Goal: Information Seeking & Learning: Learn about a topic

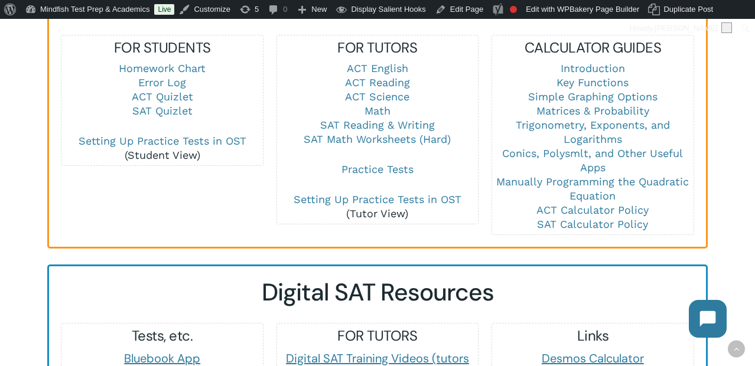
scroll to position [803, 0]
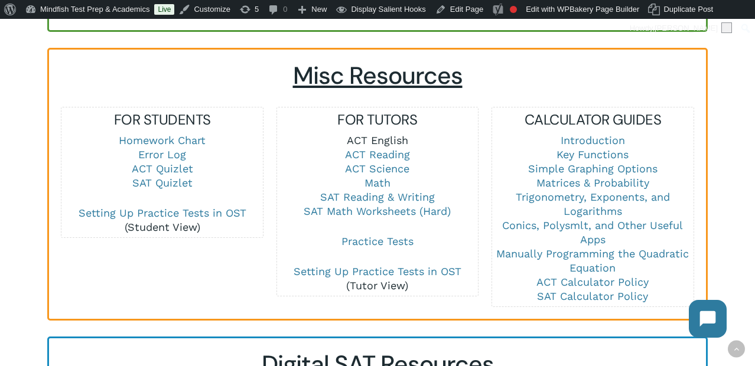
click at [385, 134] on link "ACT English" at bounding box center [377, 140] width 61 height 12
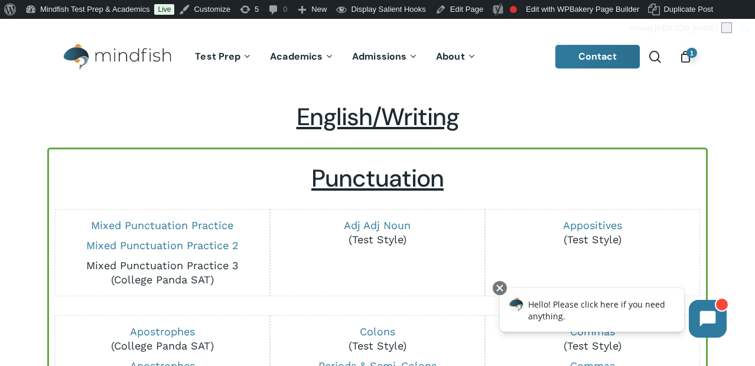
click at [192, 265] on link "Mixed Punctuation Practice 3" at bounding box center [162, 265] width 152 height 12
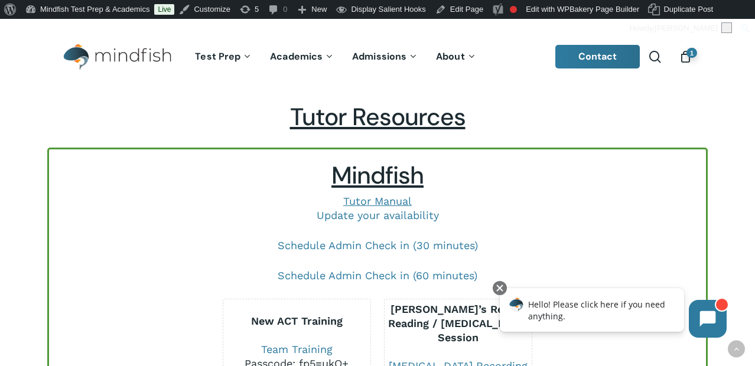
scroll to position [2401, 0]
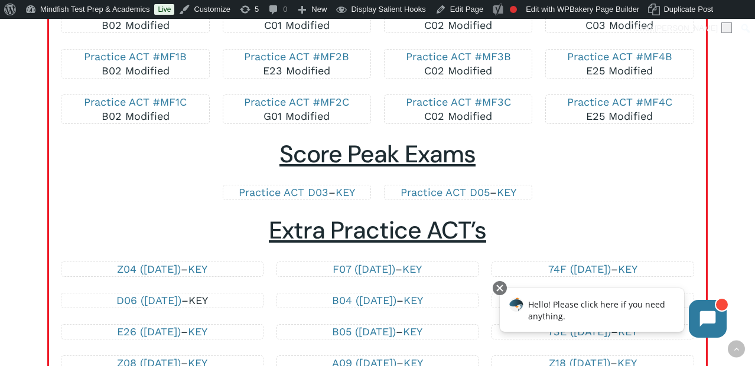
click at [208, 299] on link "KEY" at bounding box center [197, 300] width 19 height 12
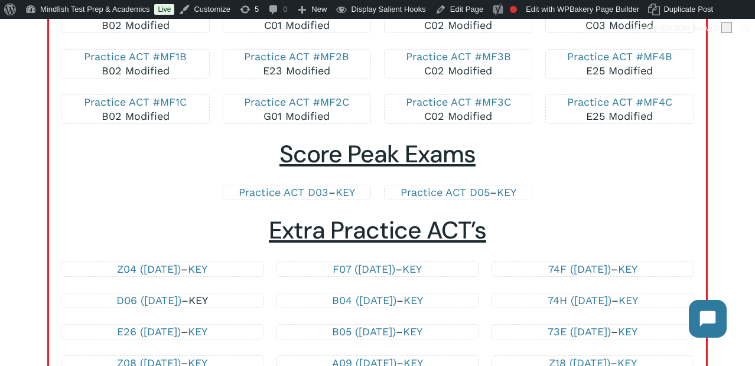
click at [208, 296] on link "KEY" at bounding box center [197, 300] width 19 height 12
click at [141, 301] on link "D06 (June 2021)" at bounding box center [148, 300] width 65 height 12
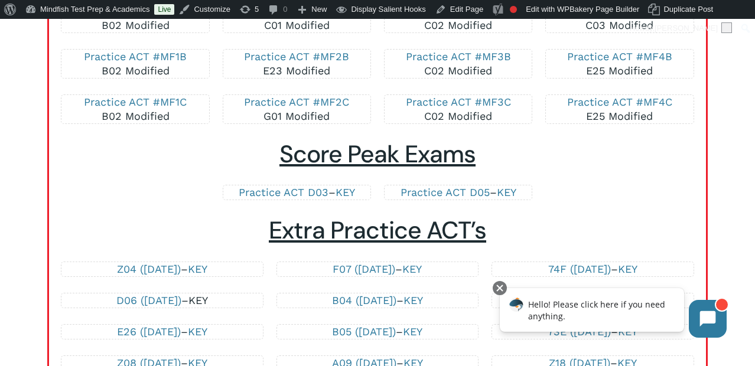
click at [208, 298] on link "KEY" at bounding box center [197, 300] width 19 height 12
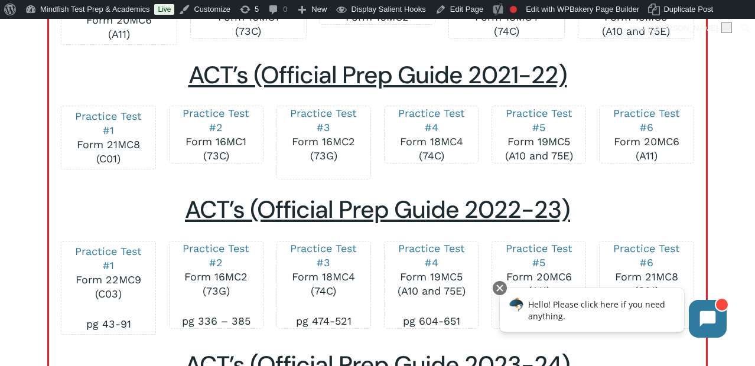
scroll to position [736, 0]
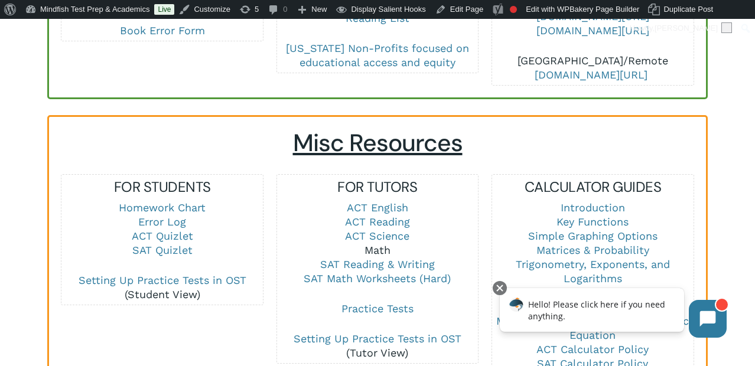
click at [367, 244] on link "Math" at bounding box center [377, 250] width 26 height 12
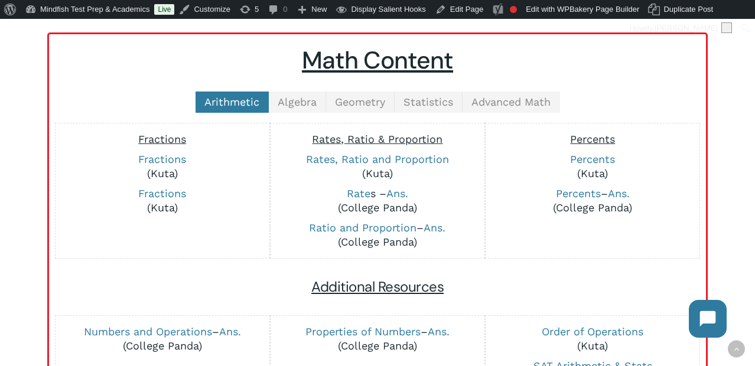
scroll to position [270, 0]
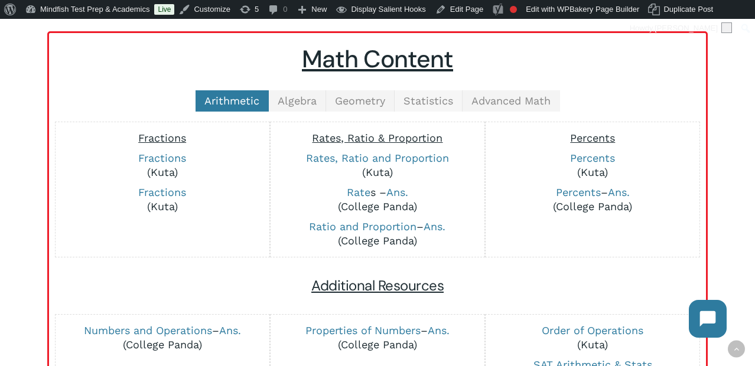
click at [424, 106] on span "Statistics" at bounding box center [428, 100] width 50 height 12
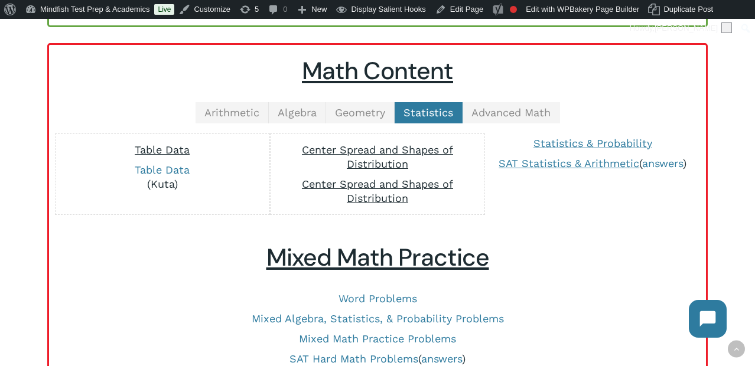
scroll to position [259, 0]
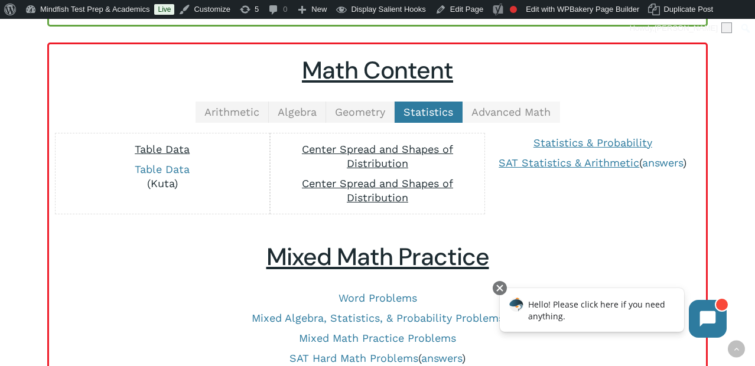
click at [498, 108] on span "Advanced Math" at bounding box center [510, 112] width 79 height 12
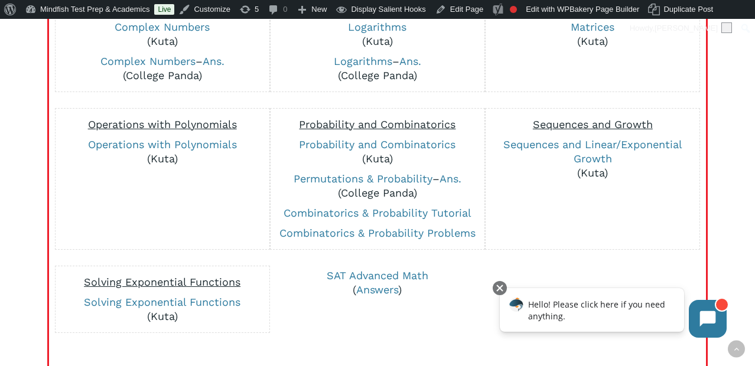
scroll to position [404, 0]
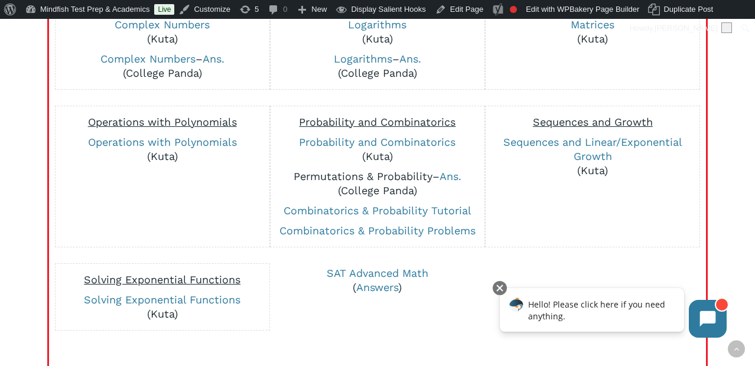
click at [398, 174] on link "Permutations & Probability" at bounding box center [362, 176] width 139 height 12
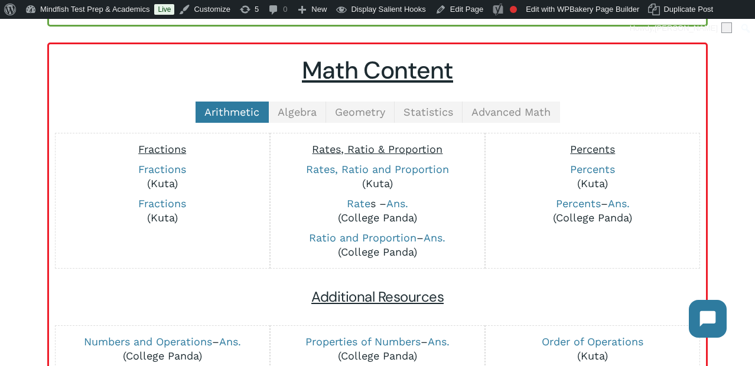
scroll to position [259, 0]
click at [526, 98] on div "Math Content Arithmetic Algebra Geometry Statistics Advanced Math Fractions Fra…" at bounding box center [377, 321] width 633 height 528
click at [526, 107] on span "Advanced Math" at bounding box center [510, 112] width 79 height 12
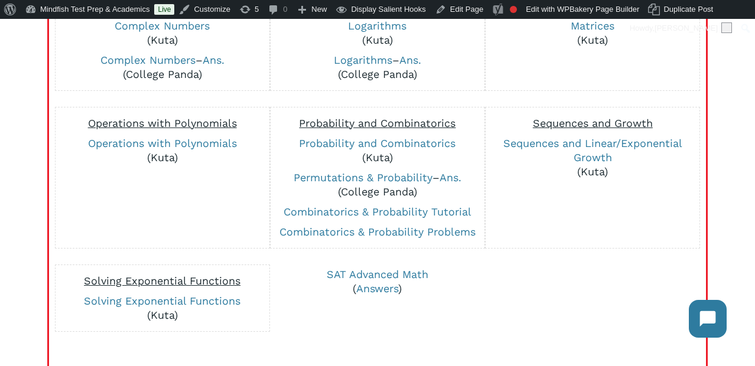
scroll to position [403, 0]
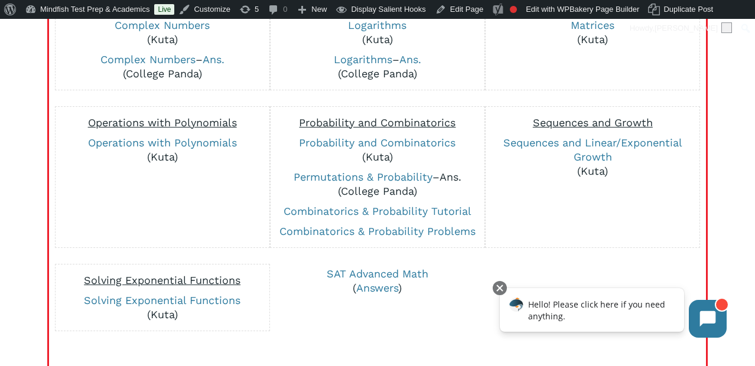
click at [449, 179] on link "Ans." at bounding box center [450, 177] width 22 height 12
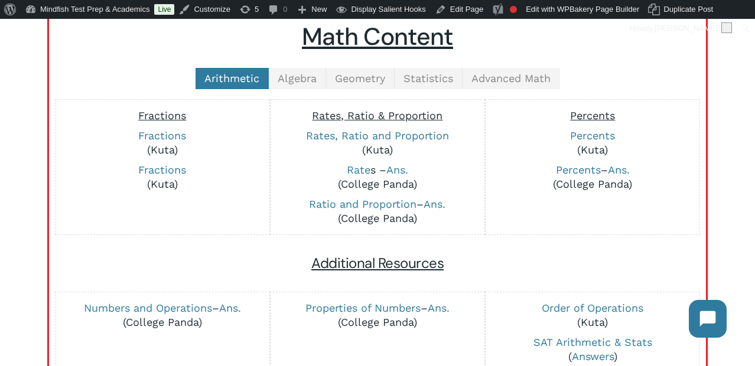
scroll to position [285, 0]
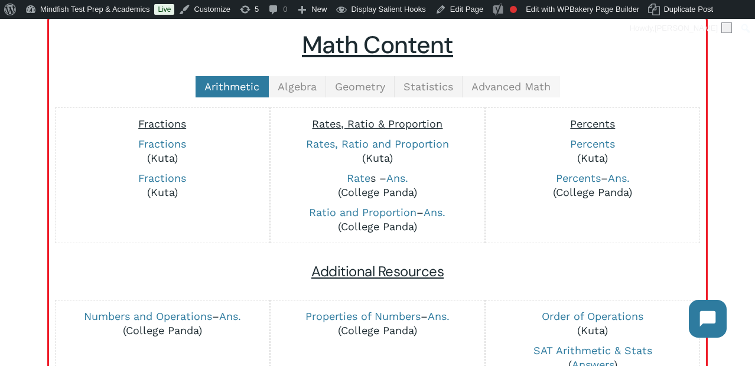
click at [505, 84] on span "Advanced Math" at bounding box center [510, 86] width 79 height 12
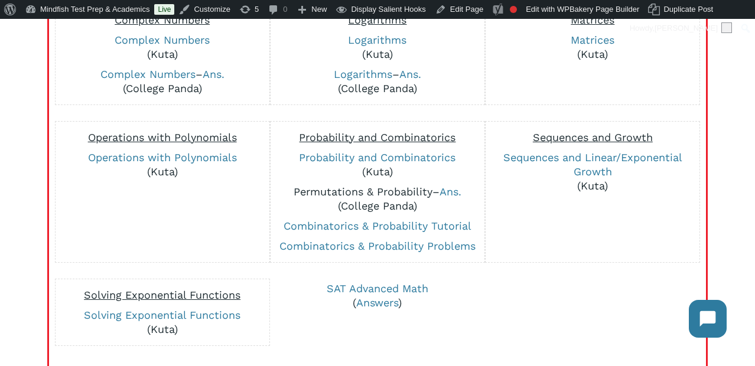
scroll to position [391, 0]
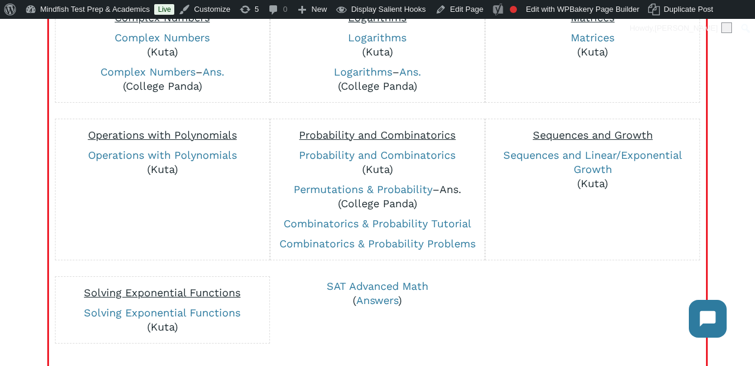
click at [453, 191] on link "Ans." at bounding box center [450, 189] width 22 height 12
click at [428, 242] on link "Combinatorics & Probability Problems" at bounding box center [377, 243] width 196 height 12
